Goal: Information Seeking & Learning: Learn about a topic

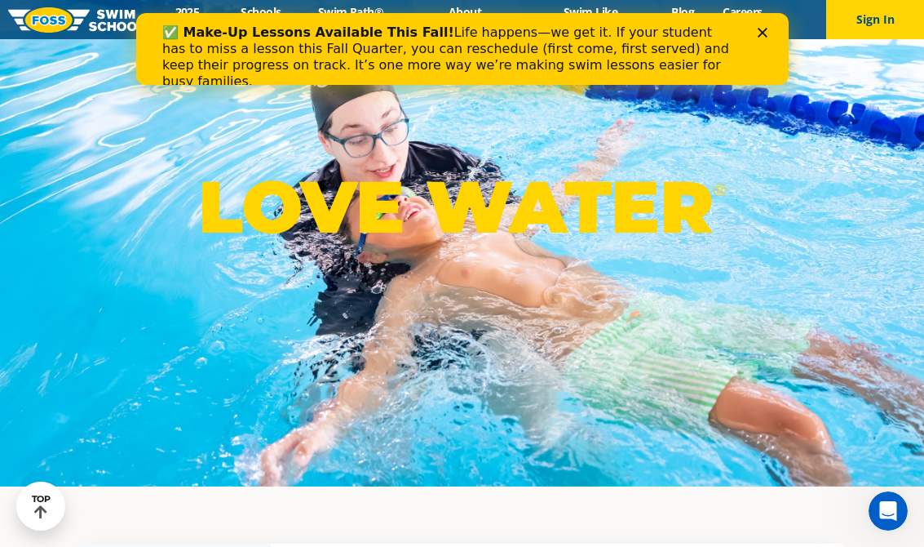
click at [128, 341] on div "LOVE WATER ®" at bounding box center [462, 213] width 924 height 547
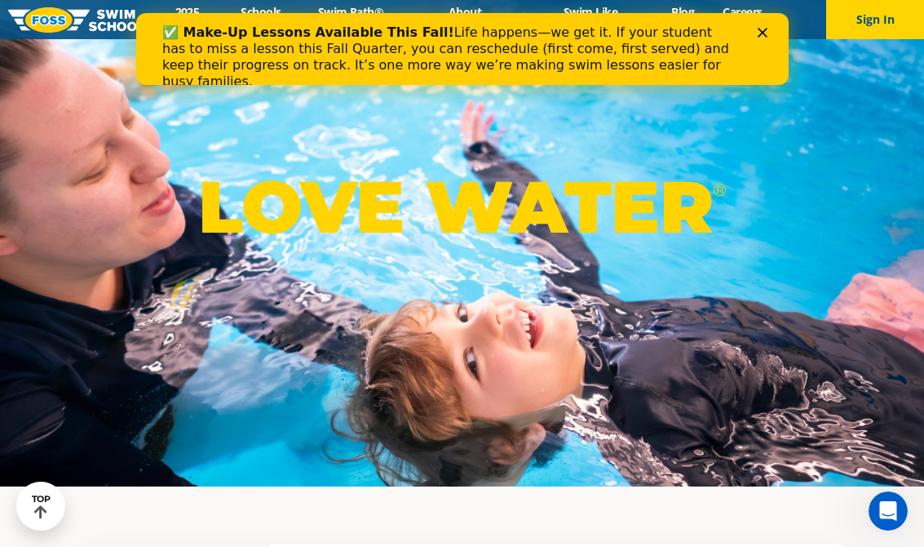
click at [763, 34] on polygon "Close" at bounding box center [762, 33] width 10 height 10
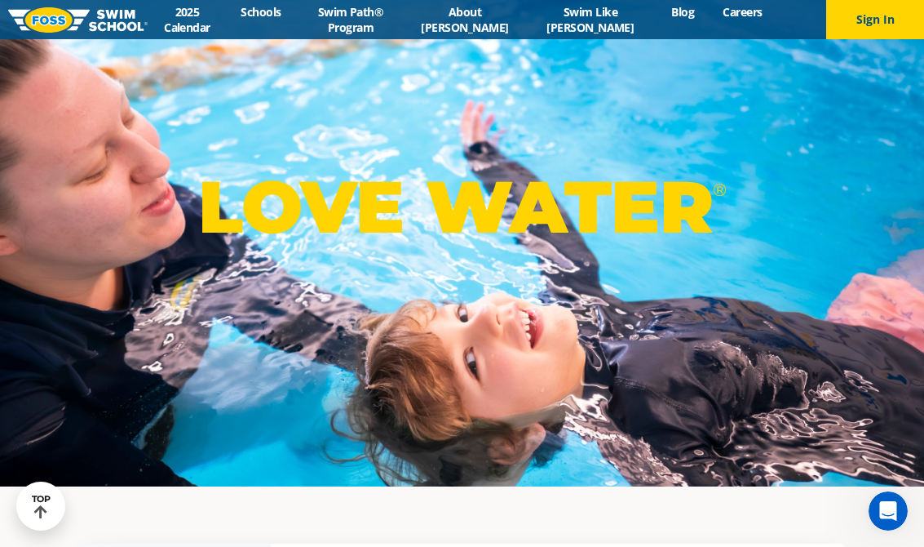
click at [193, 20] on link "2025 Calendar" at bounding box center [187, 19] width 79 height 31
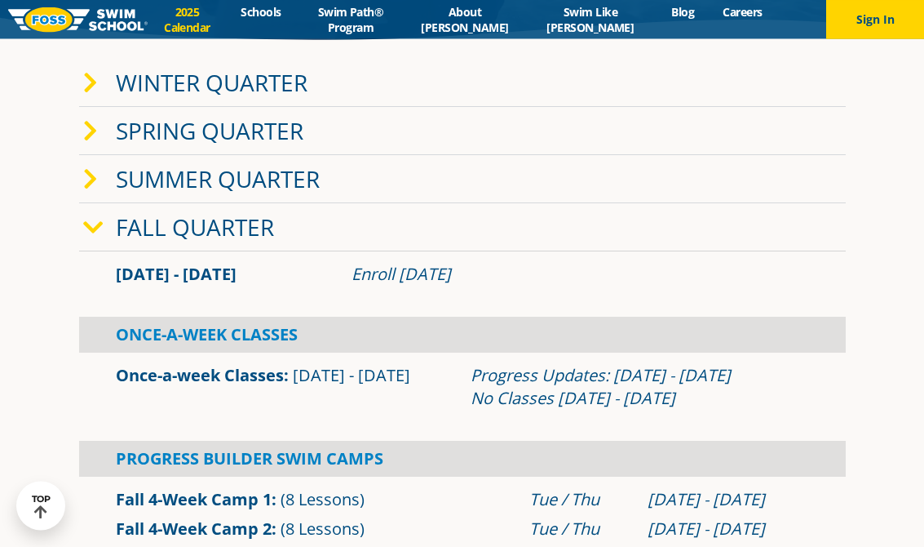
scroll to position [333, 0]
click at [178, 91] on link "Winter Quarter" at bounding box center [212, 82] width 192 height 31
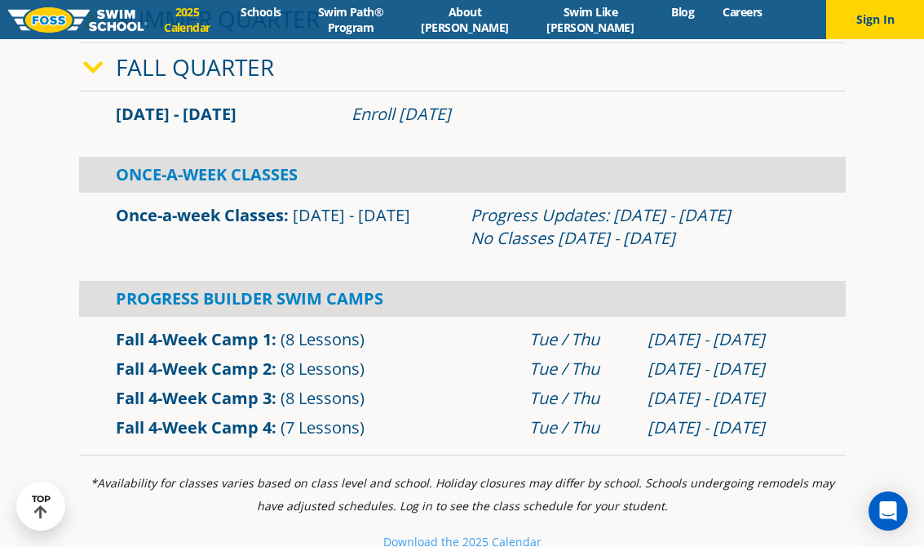
scroll to position [797, 0]
click at [140, 314] on div "Progress Builder Swim Camps" at bounding box center [462, 299] width 767 height 36
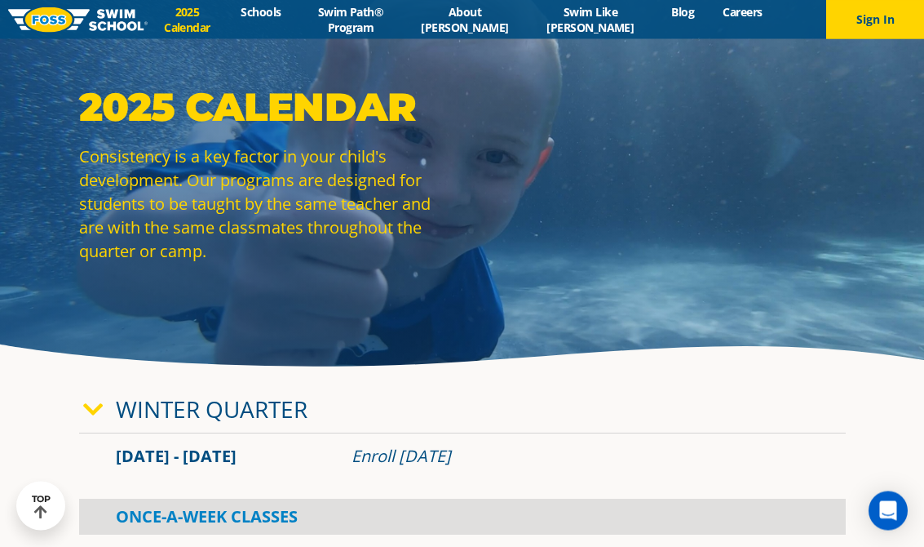
scroll to position [0, 0]
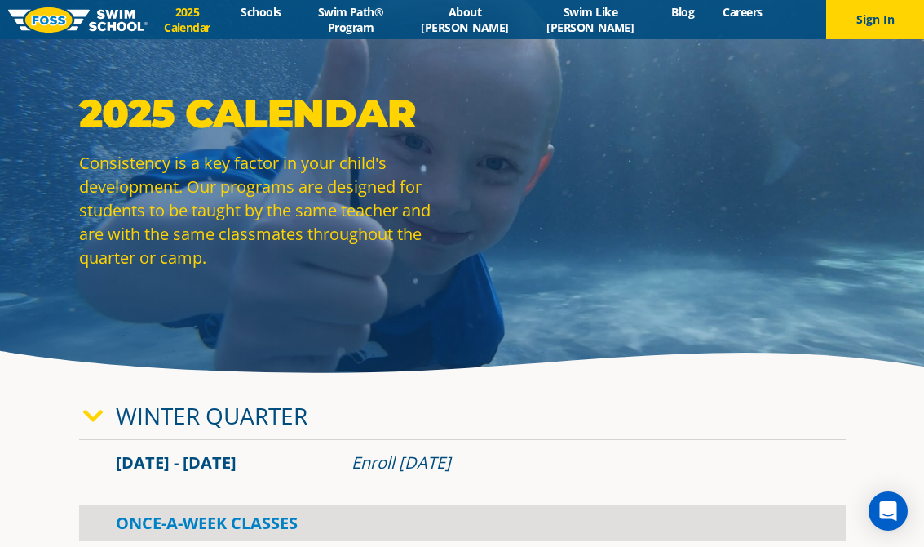
click at [269, 17] on link "Schools" at bounding box center [261, 11] width 69 height 15
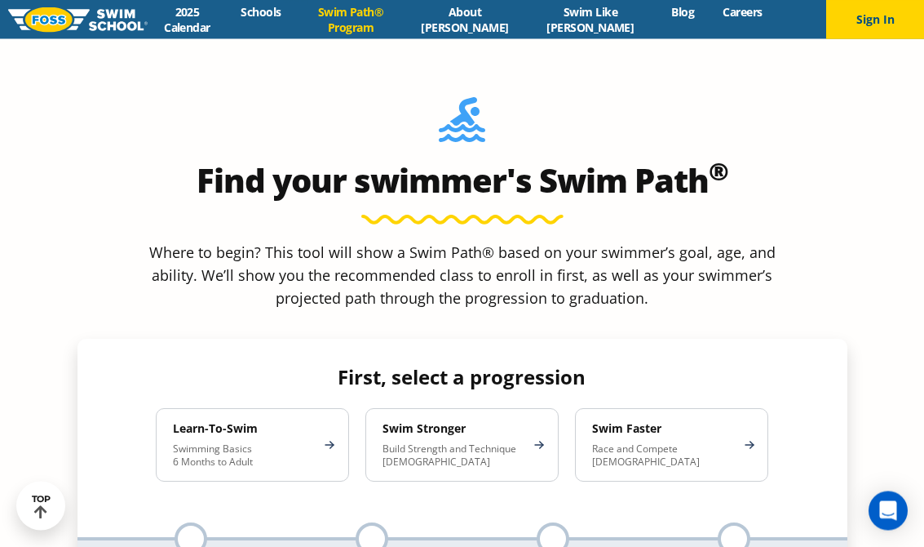
scroll to position [1379, 0]
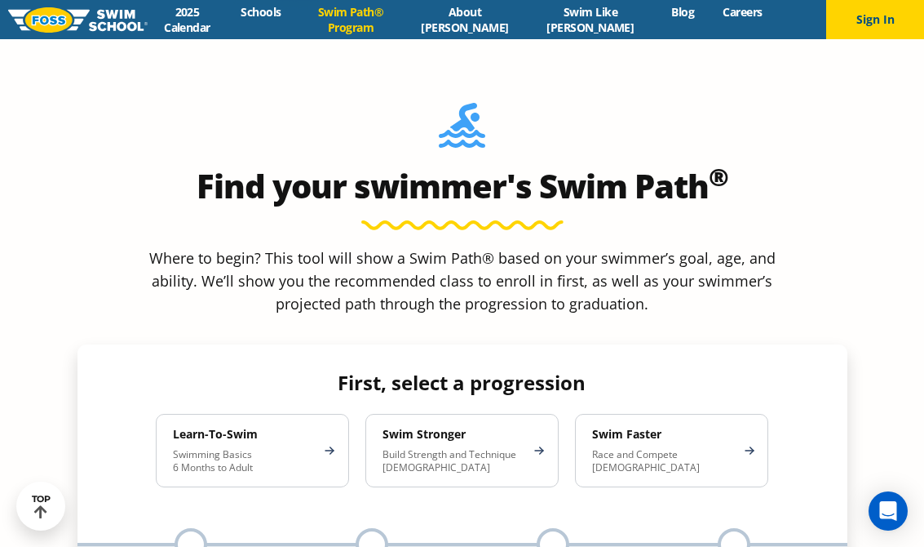
click at [209, 448] on p "Swimming Basics 6 Months to Adult" at bounding box center [244, 461] width 143 height 26
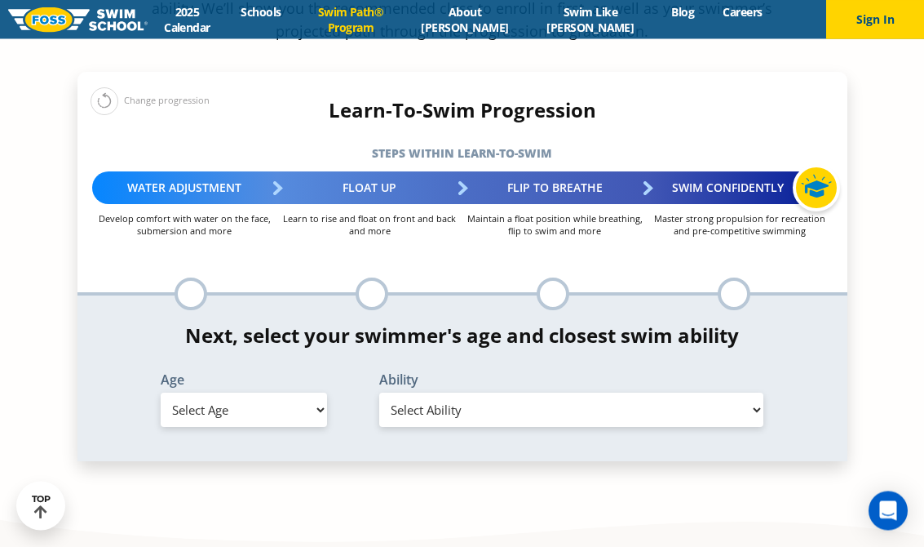
click at [190, 393] on select "Select Age 6 months - 1 year 1 year 2 years 3 years 4 years 5 years 6 years 7 y…" at bounding box center [244, 410] width 166 height 34
select select "5-years"
click at [416, 392] on select "Select Ability First in-water experience When in the water, reliant on a life j…" at bounding box center [571, 409] width 385 height 34
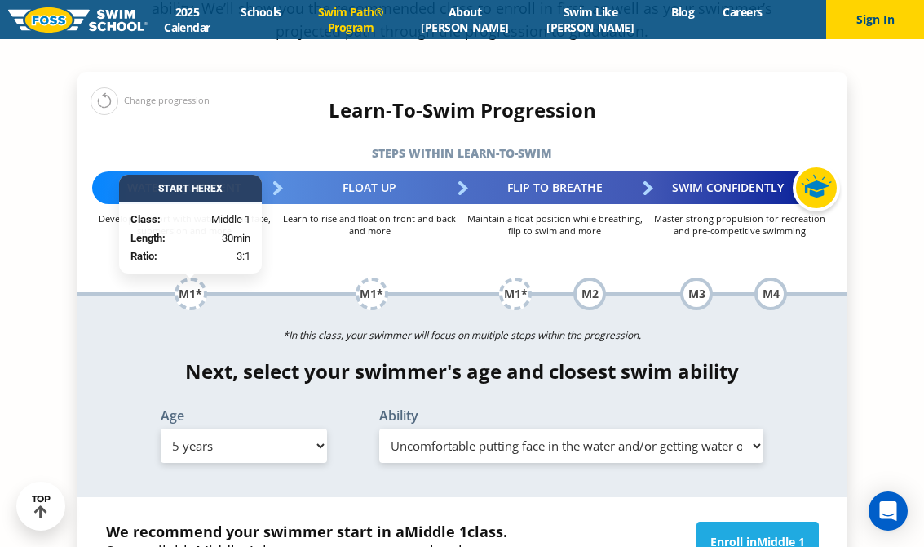
click at [488, 428] on select "Select Ability First in-water experience When in the water, reliant on a life j…" at bounding box center [571, 445] width 385 height 34
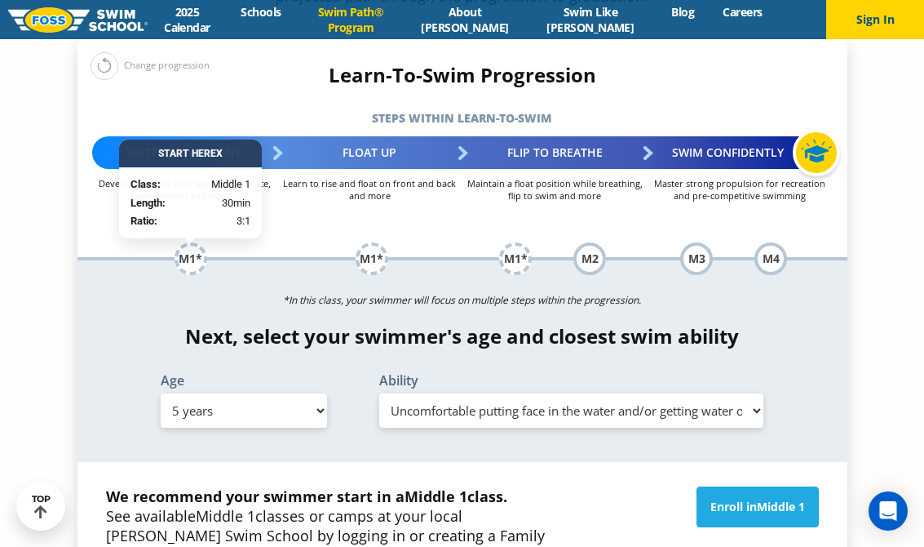
scroll to position [1686, 0]
click at [405, 394] on select "Select Ability First in-water experience When in the water, reliant on a life j…" at bounding box center [571, 411] width 385 height 34
click at [463, 393] on select "Select Ability First in-water experience When in the water, reliant on a life j…" at bounding box center [571, 410] width 385 height 34
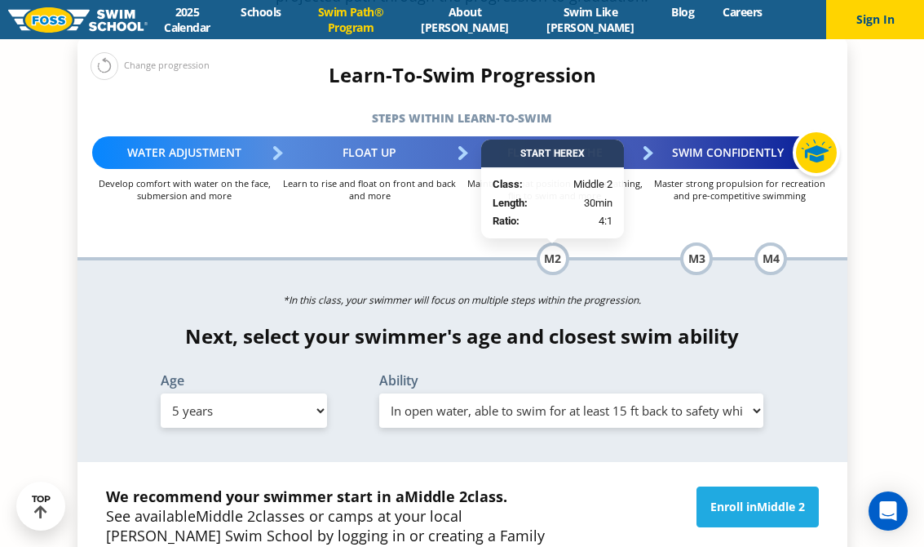
click at [477, 393] on select "Select Ability First in-water experience When in the water, reliant on a life j…" at bounding box center [571, 410] width 385 height 34
select select "5-years-uncomfortable-putting-face-in-the-water-andor-getting-water-on-ears-whi…"
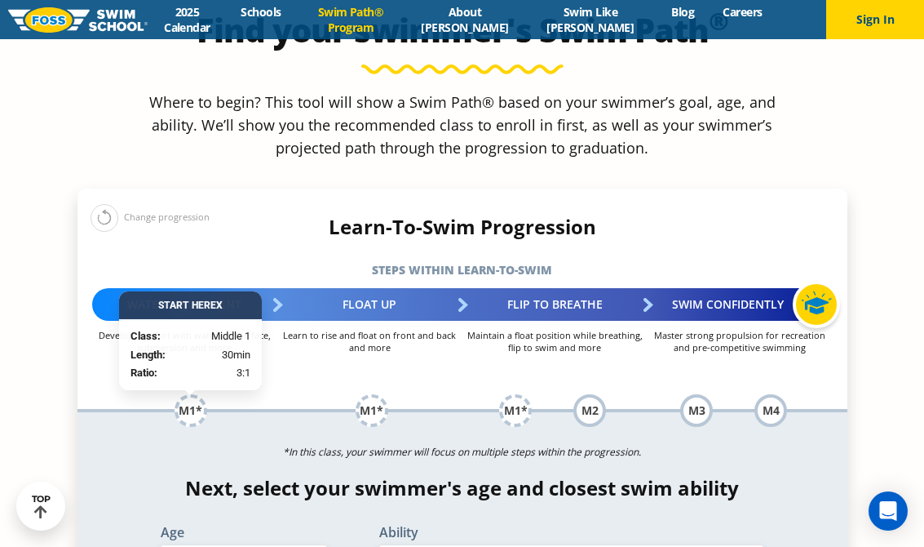
scroll to position [1534, 0]
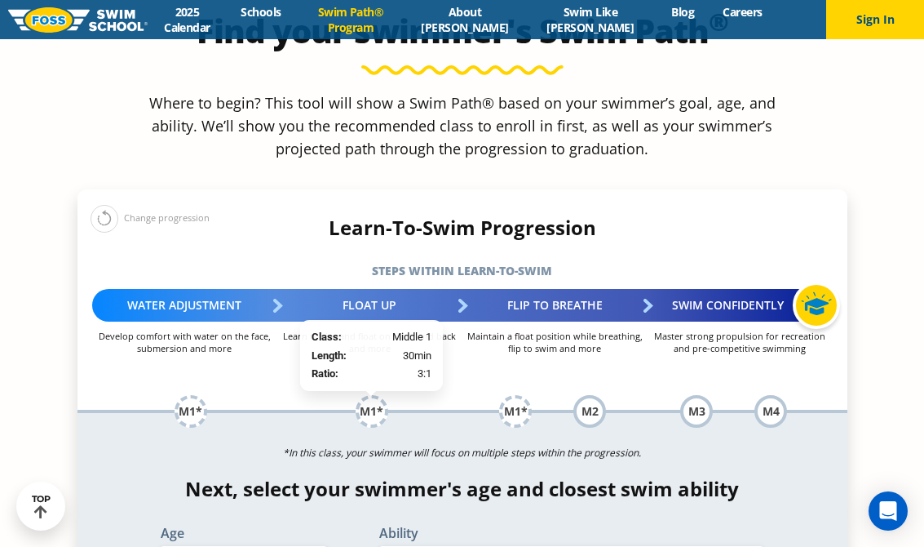
click at [366, 395] on div "M1*" at bounding box center [372, 411] width 33 height 33
click at [199, 395] on div "M1*" at bounding box center [191, 411] width 33 height 33
click at [189, 395] on div "M1*" at bounding box center [191, 411] width 33 height 33
click at [188, 395] on div "M1*" at bounding box center [191, 411] width 33 height 33
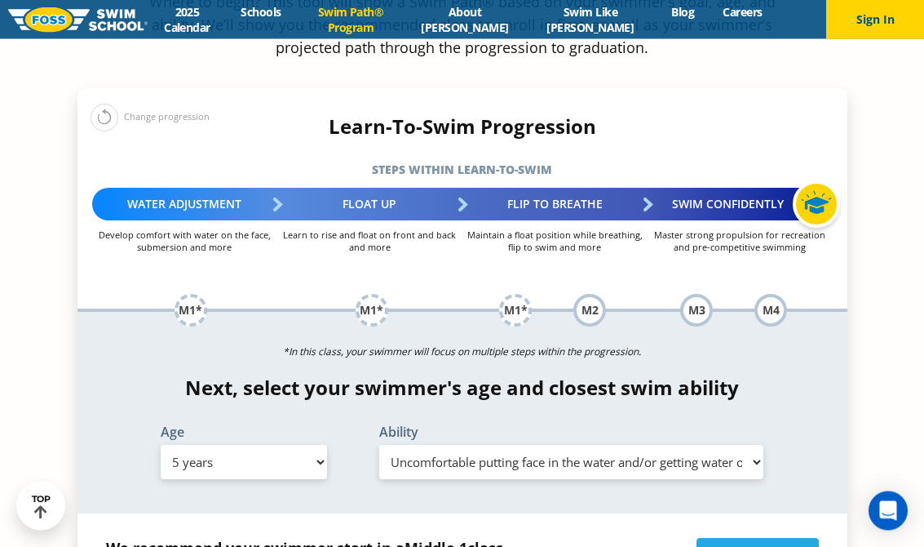
scroll to position [1635, 0]
click at [404, 445] on select "Select Ability First in-water experience When in the water, reliant on a life j…" at bounding box center [571, 462] width 385 height 34
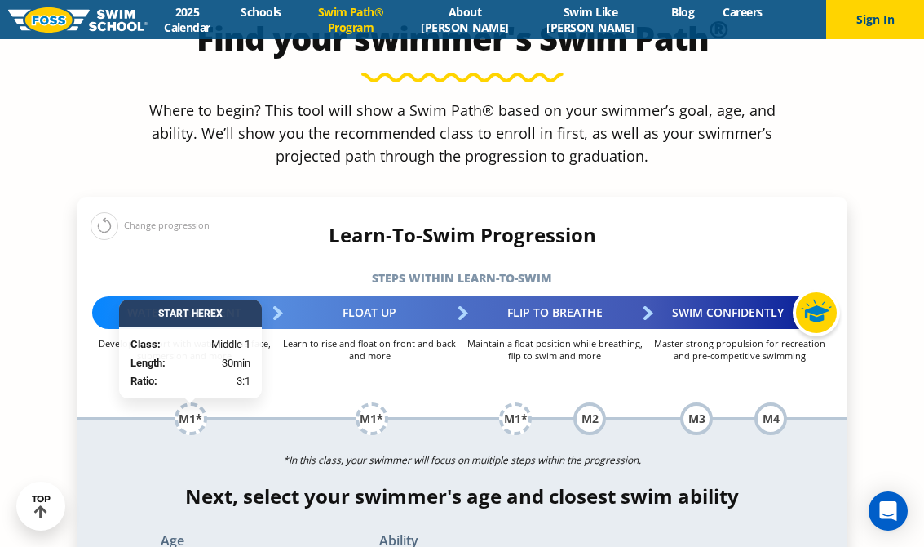
scroll to position [1525, 0]
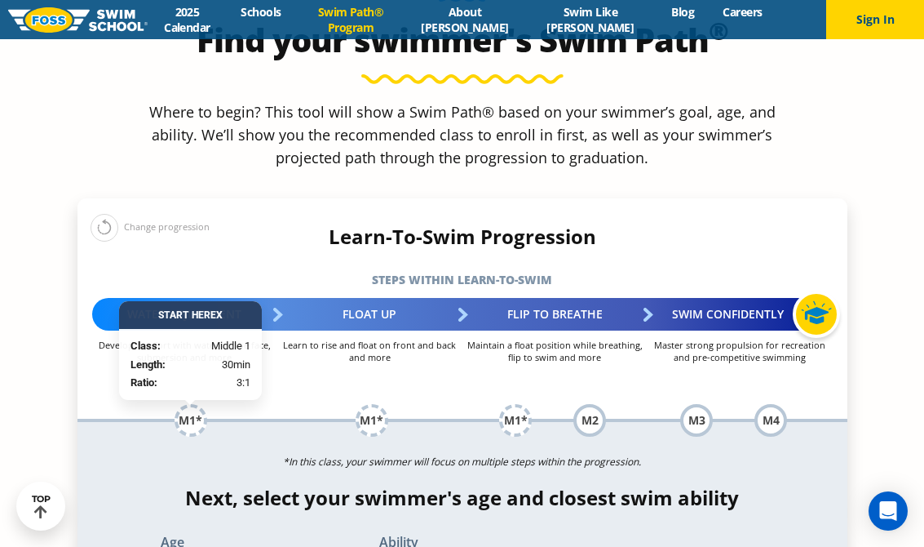
click at [527, 404] on div "M1*" at bounding box center [515, 420] width 33 height 33
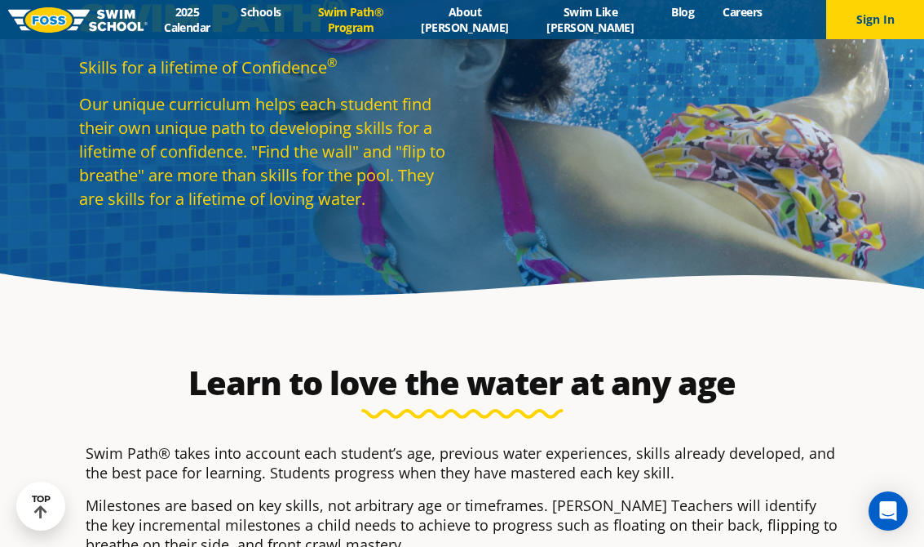
scroll to position [0, 0]
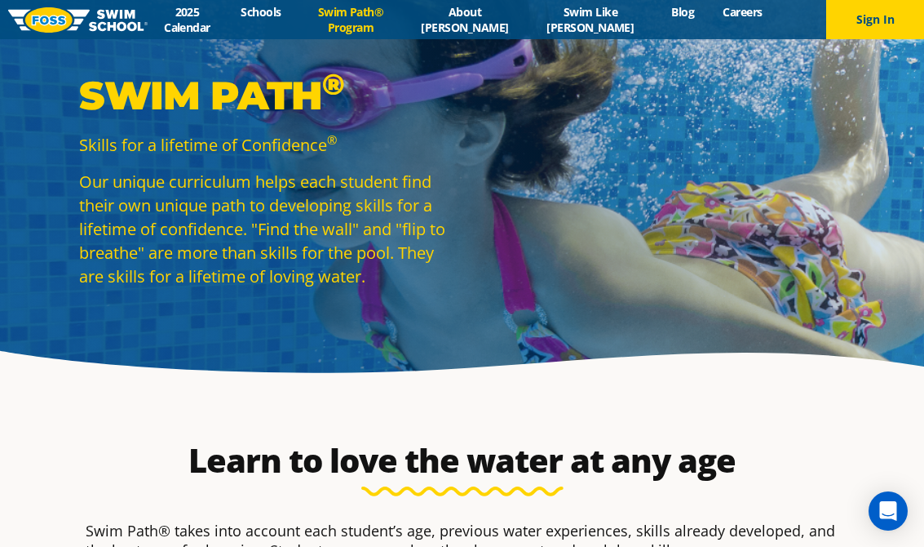
click at [199, 24] on link "2025 Calendar" at bounding box center [187, 19] width 79 height 31
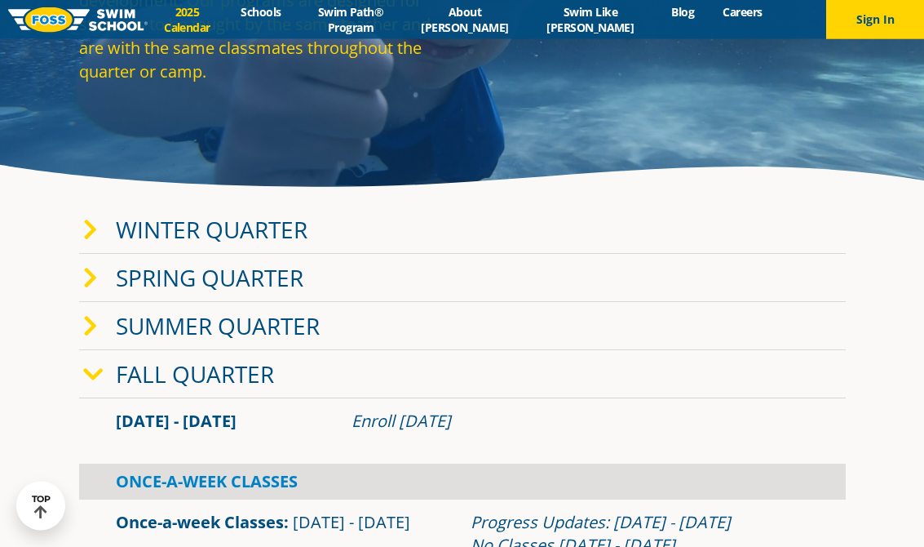
scroll to position [186, 0]
click at [132, 389] on link "Fall Quarter" at bounding box center [195, 373] width 158 height 31
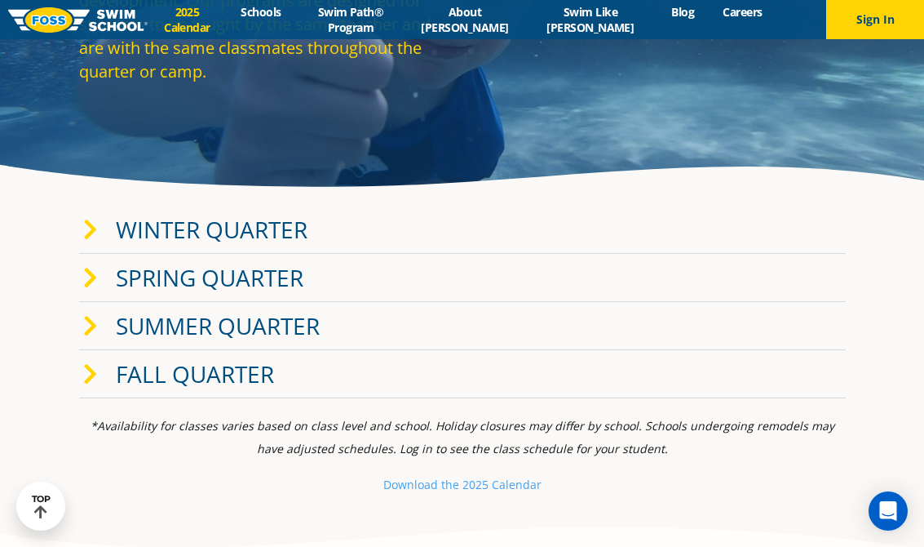
click at [131, 383] on link "Fall Quarter" at bounding box center [195, 373] width 158 height 31
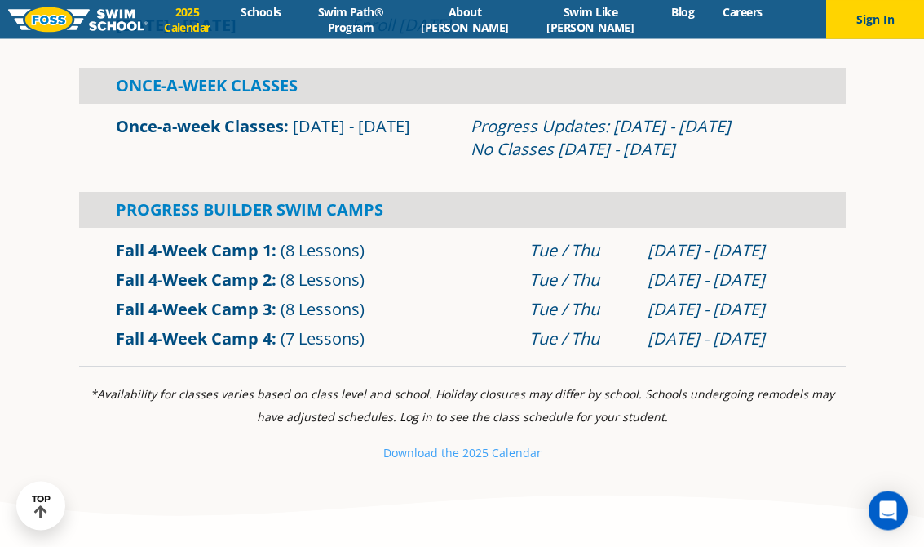
scroll to position [582, 0]
click at [136, 320] on link "Fall 4-Week Camp 3" at bounding box center [194, 309] width 156 height 22
